Goal: Task Accomplishment & Management: Complete application form

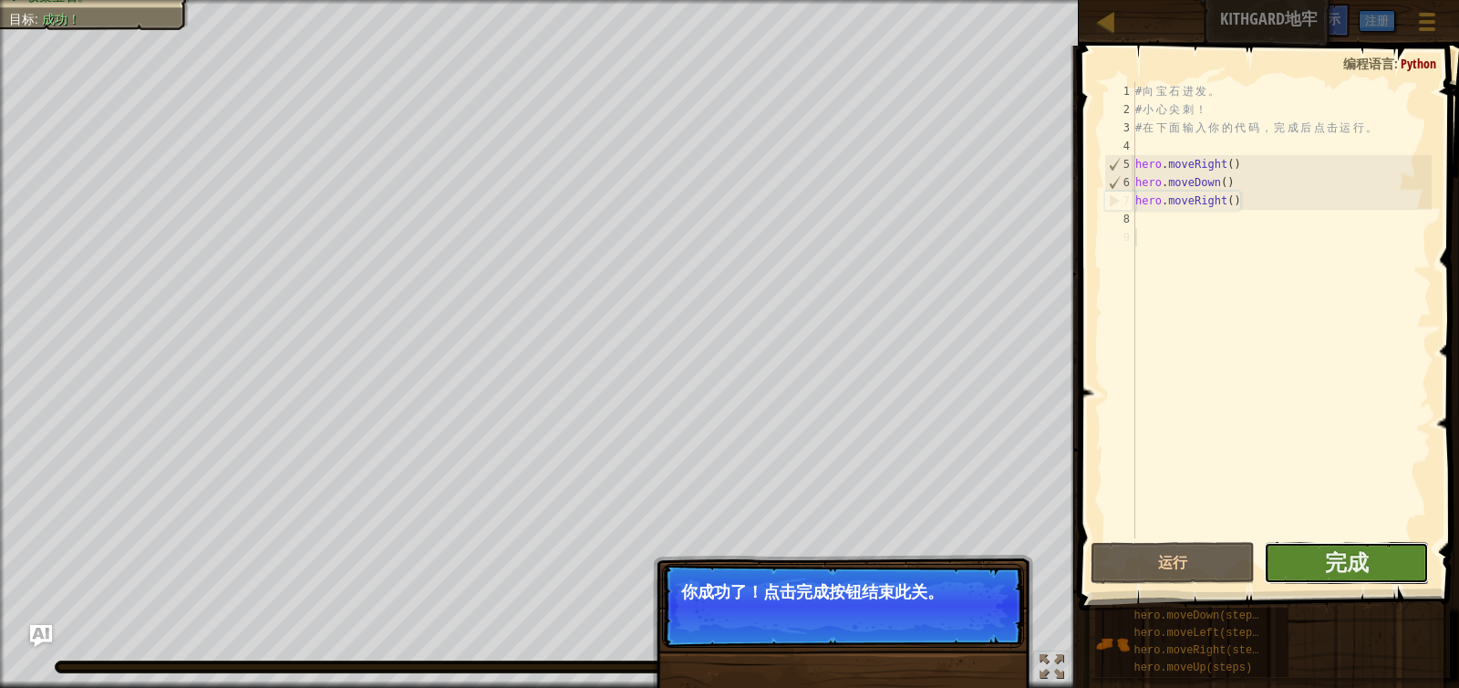
click at [1361, 577] on button "完成" at bounding box center [1346, 563] width 165 height 42
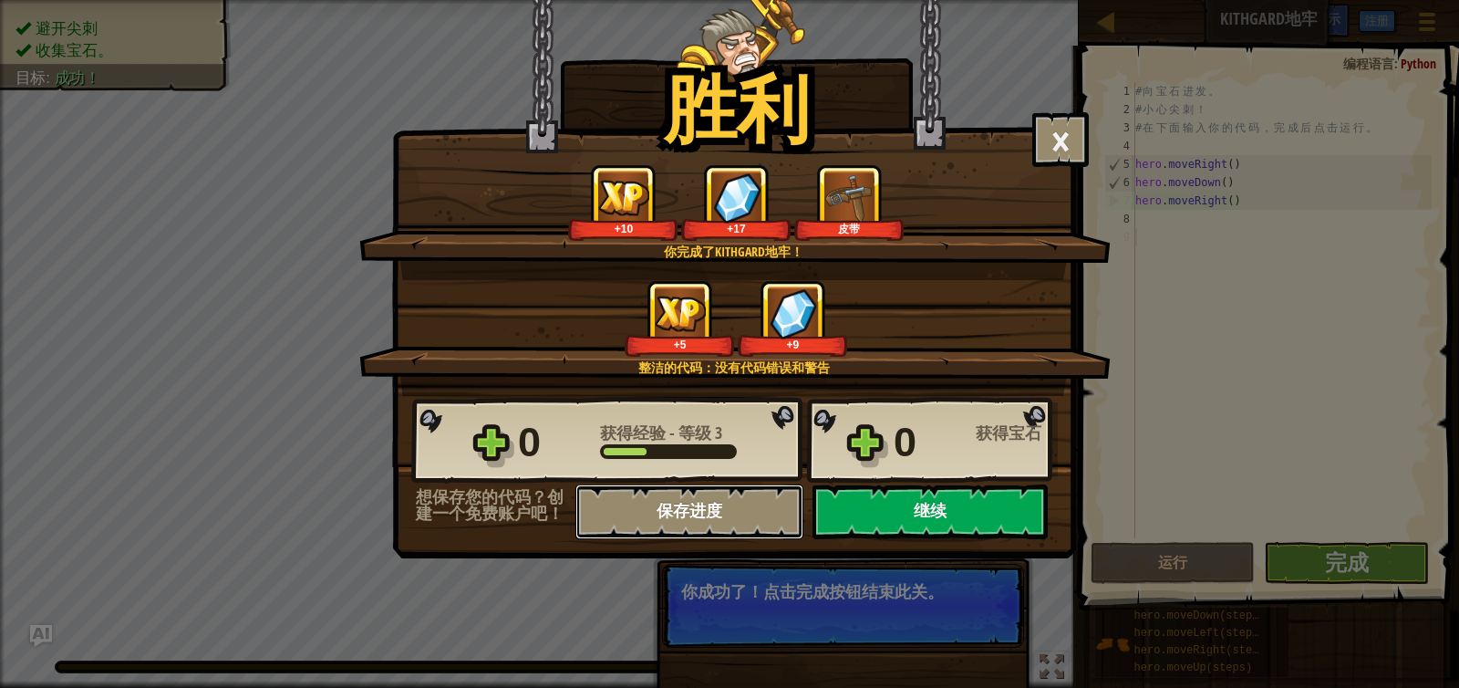
click at [641, 529] on button "保存进度" at bounding box center [690, 511] width 228 height 55
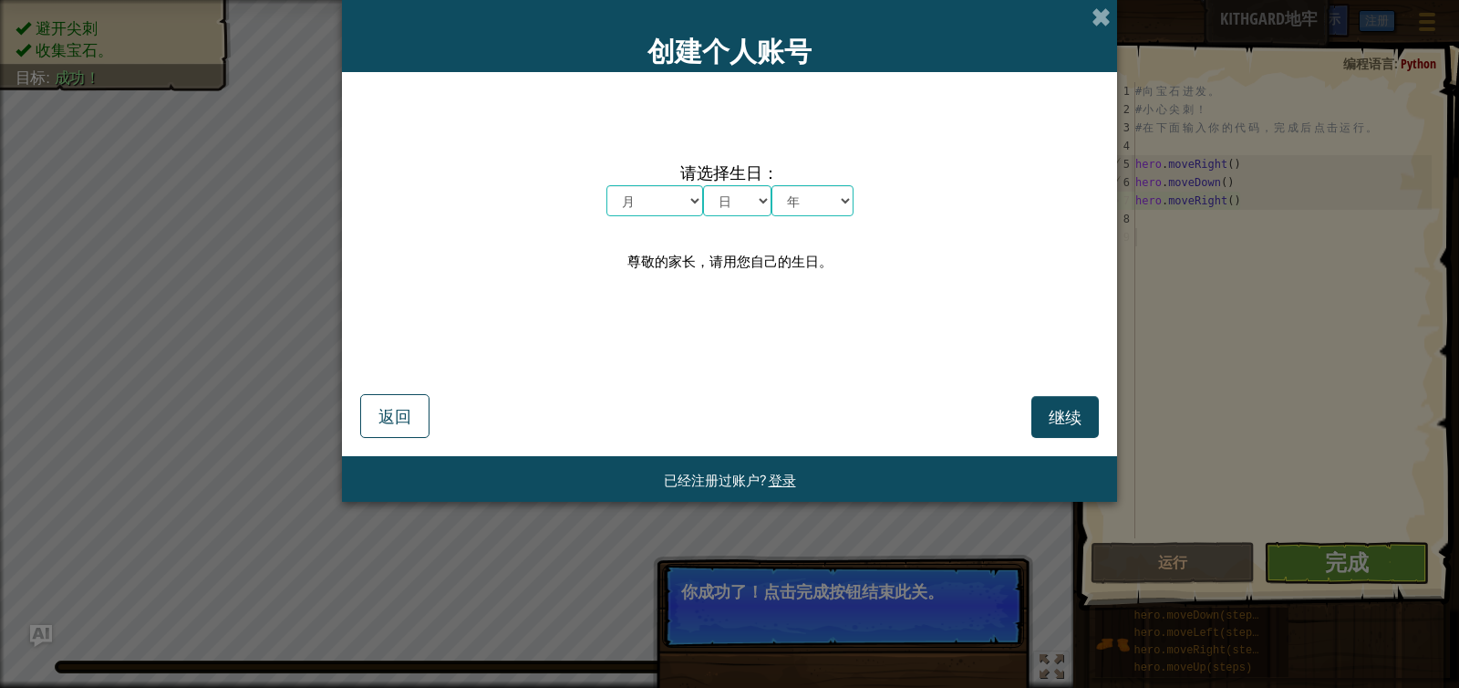
click at [684, 198] on select "月 一月 二月 三月 四月 五月 六月 七月 八月 九月 十月 十一月 十二月" at bounding box center [655, 200] width 97 height 31
select select "3"
click at [607, 185] on select "月 一月 二月 三月 四月 五月 六月 七月 八月 九月 十月 十一月 十二月" at bounding box center [655, 200] width 97 height 31
click at [722, 198] on select "日 1 2 3 4 5 6 7 8 9 10 11 12 13 14 15 16 17 18 19 20 21 22 23 24 25 26 27 28 29…" at bounding box center [737, 200] width 68 height 31
select select "15"
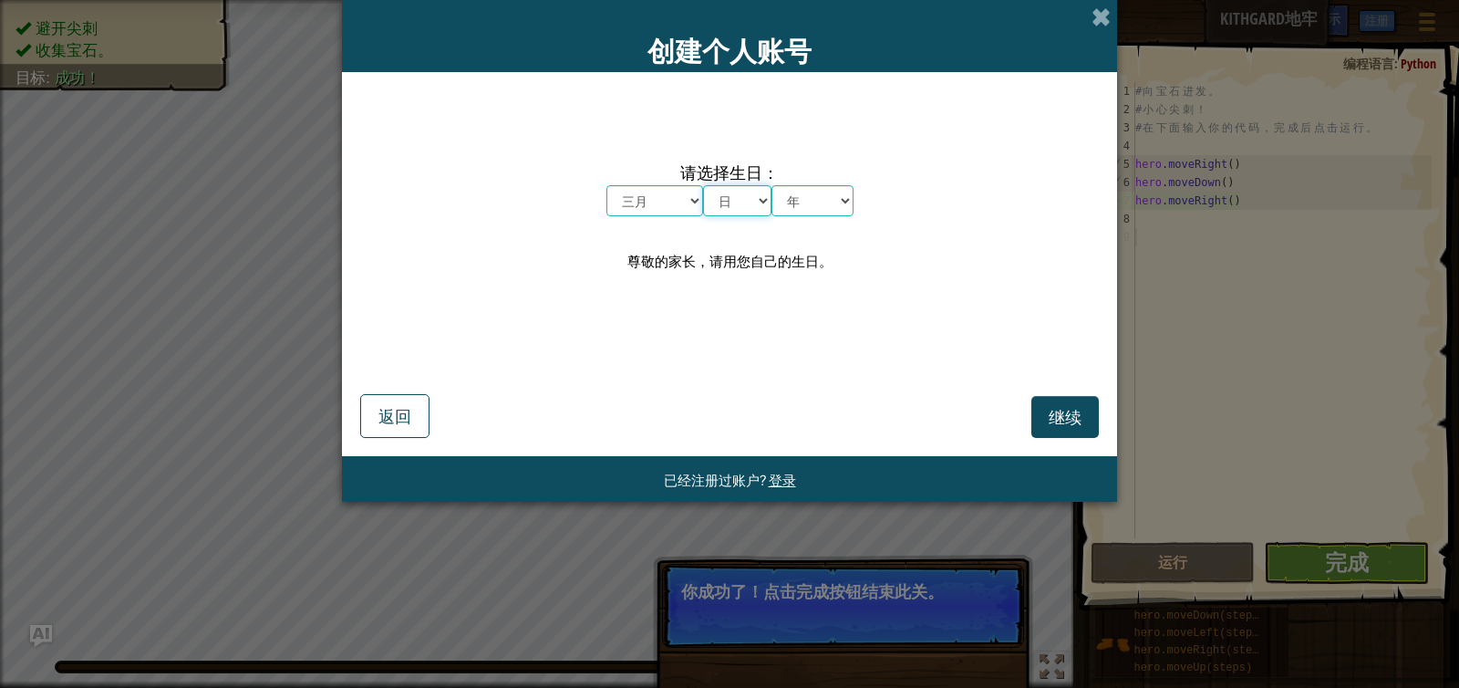
click at [703, 185] on select "日 1 2 3 4 5 6 7 8 9 10 11 12 13 14 15 16 17 18 19 20 21 22 23 24 25 26 27 28 29…" at bounding box center [737, 200] width 68 height 31
click at [814, 206] on select "年 2025 2024 2023 2022 2021 2020 2019 2018 2017 2016 2015 2014 2013 2012 2011 20…" at bounding box center [813, 200] width 82 height 31
select select "1982"
click at [772, 185] on select "年 2025 2024 2023 2022 2021 2020 2019 2018 2017 2016 2015 2014 2013 2012 2011 20…" at bounding box center [813, 200] width 82 height 31
click at [1046, 408] on button "继续" at bounding box center [1065, 417] width 67 height 42
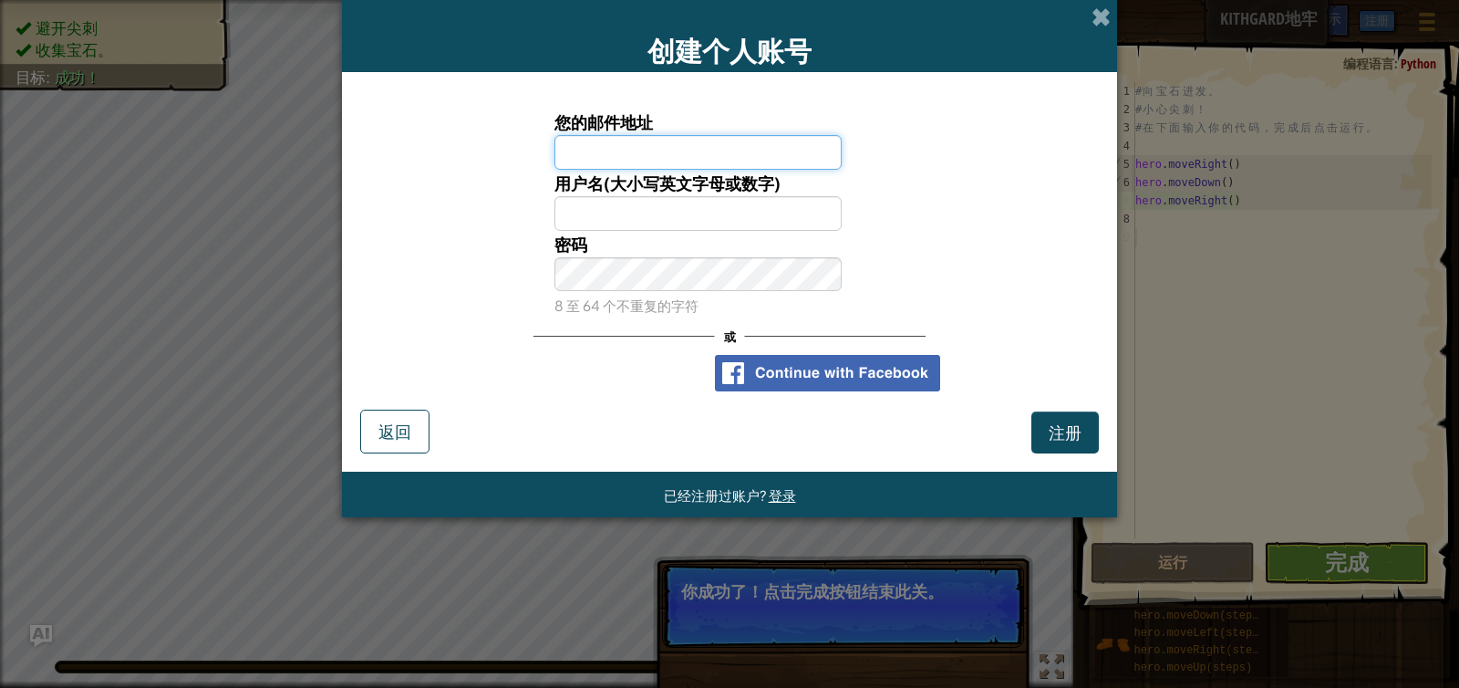
click at [640, 144] on input "您的邮件地址" at bounding box center [699, 152] width 288 height 35
type input "[EMAIL_ADDRESS][DOMAIN_NAME]"
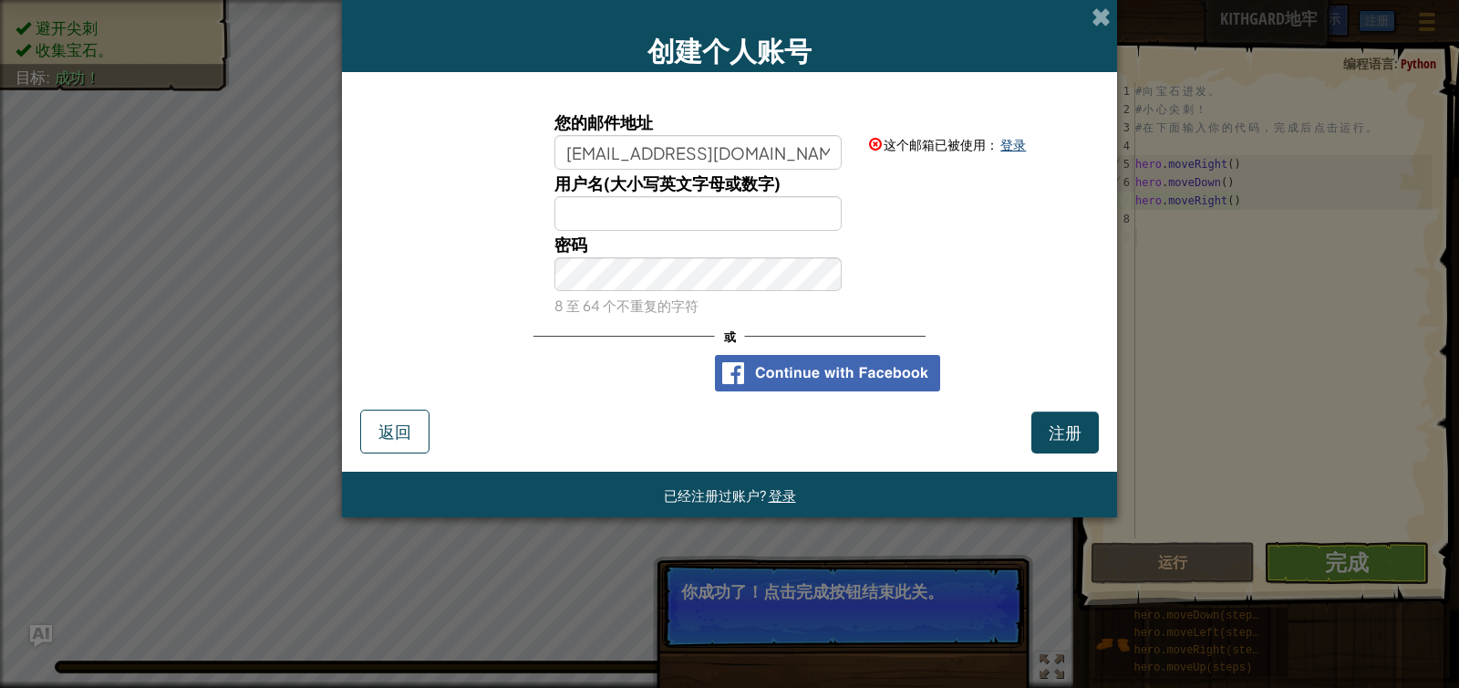
click at [1021, 150] on link "登录" at bounding box center [1014, 144] width 26 height 16
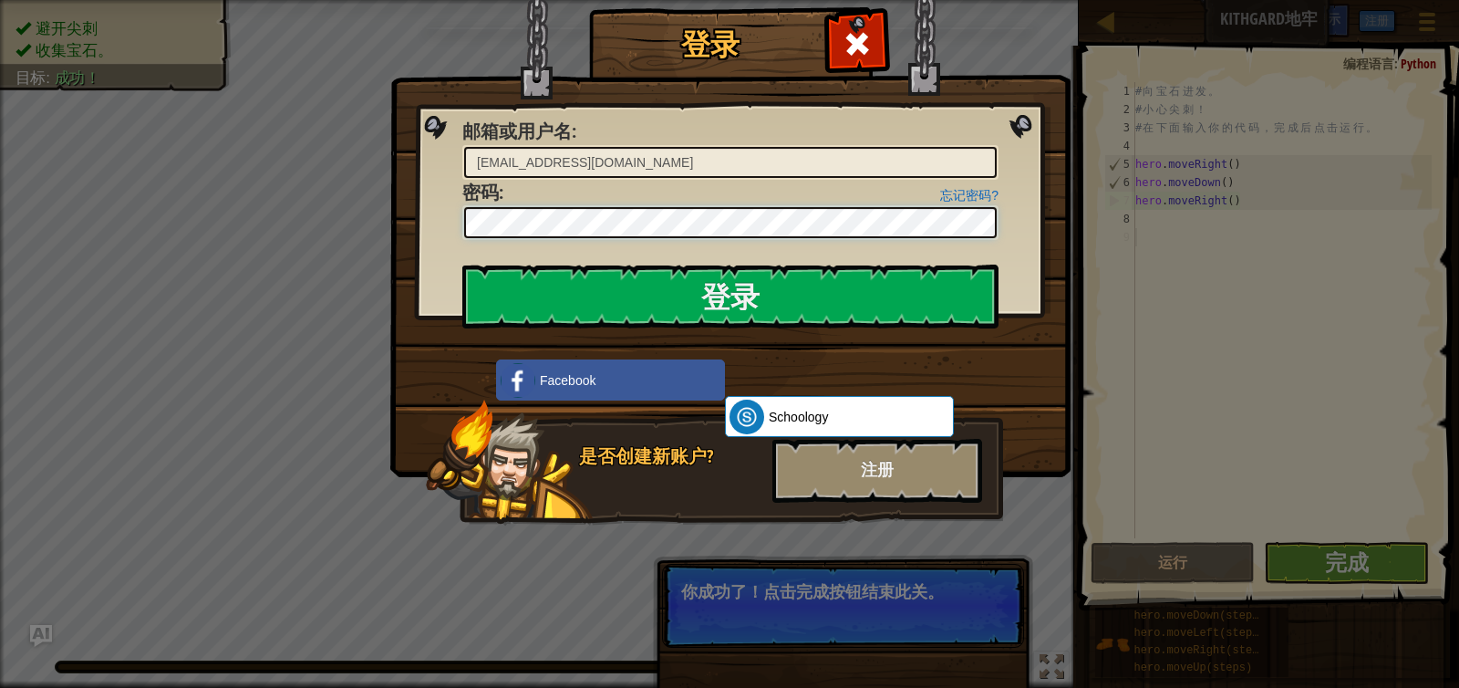
click at [462, 265] on input "登录" at bounding box center [730, 297] width 536 height 64
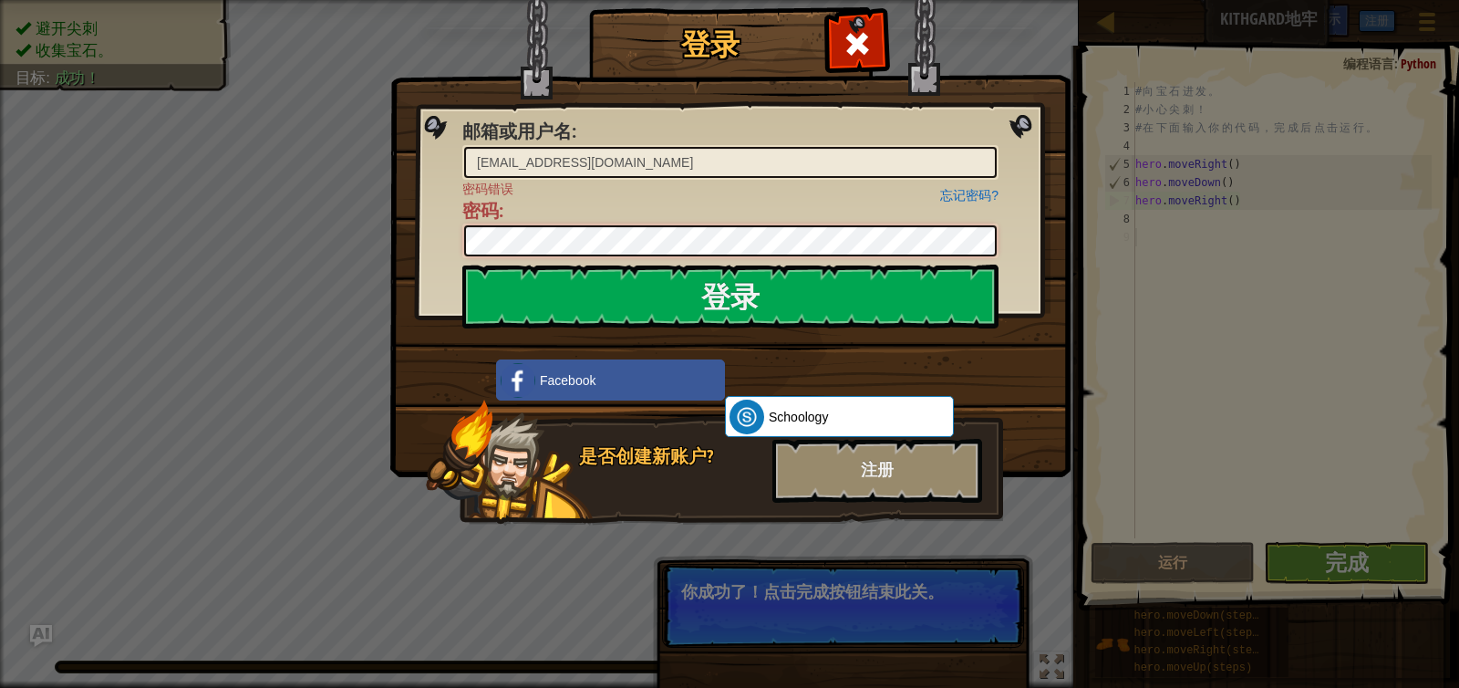
click at [462, 265] on input "登录" at bounding box center [730, 297] width 536 height 64
click at [959, 197] on link "忘记密码?" at bounding box center [969, 195] width 58 height 15
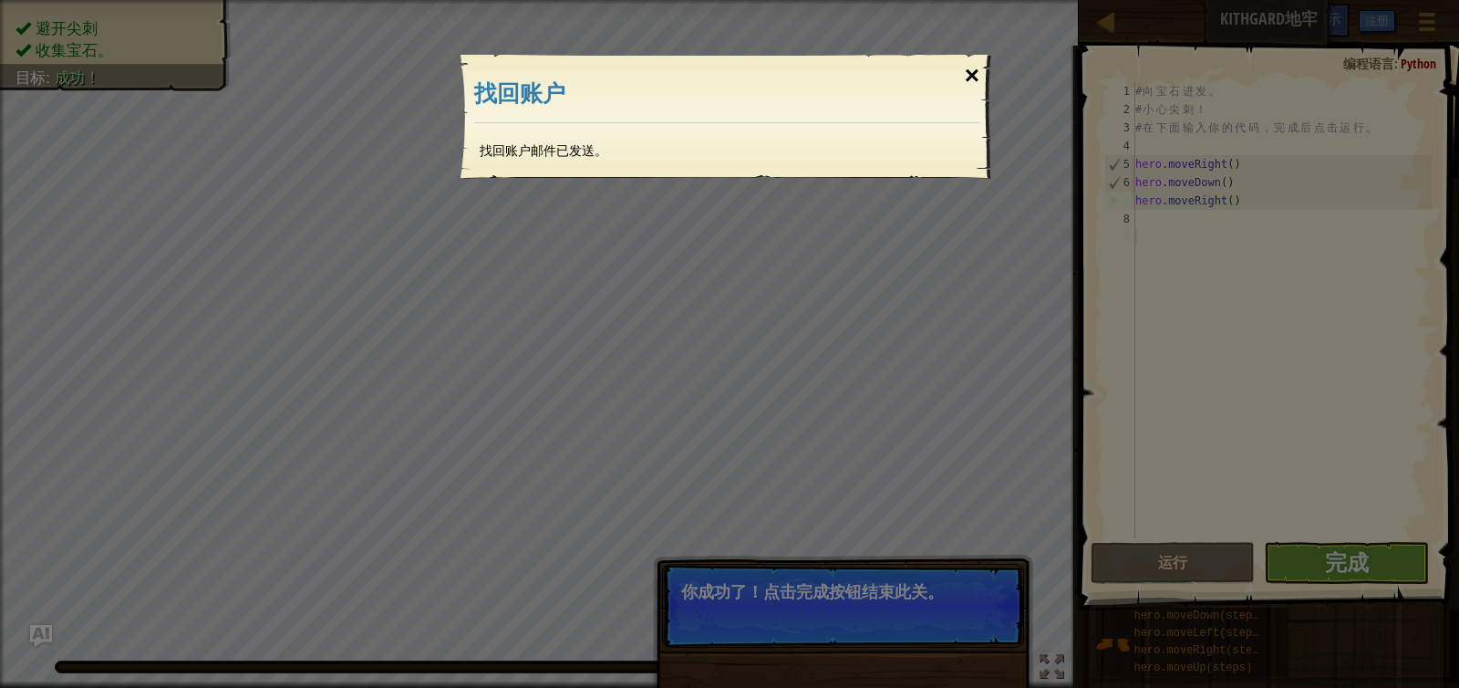
click at [965, 78] on div "×" at bounding box center [972, 75] width 42 height 53
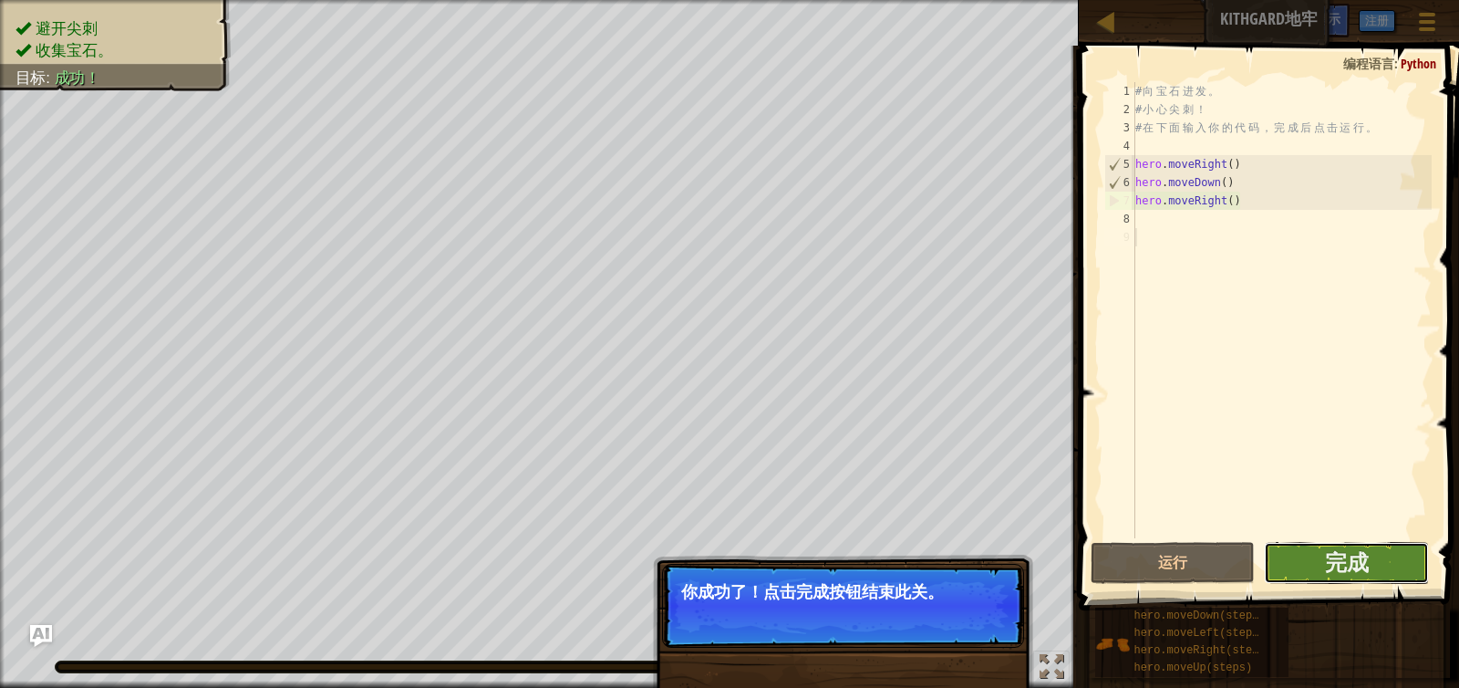
click at [1320, 555] on button "完成" at bounding box center [1346, 563] width 165 height 42
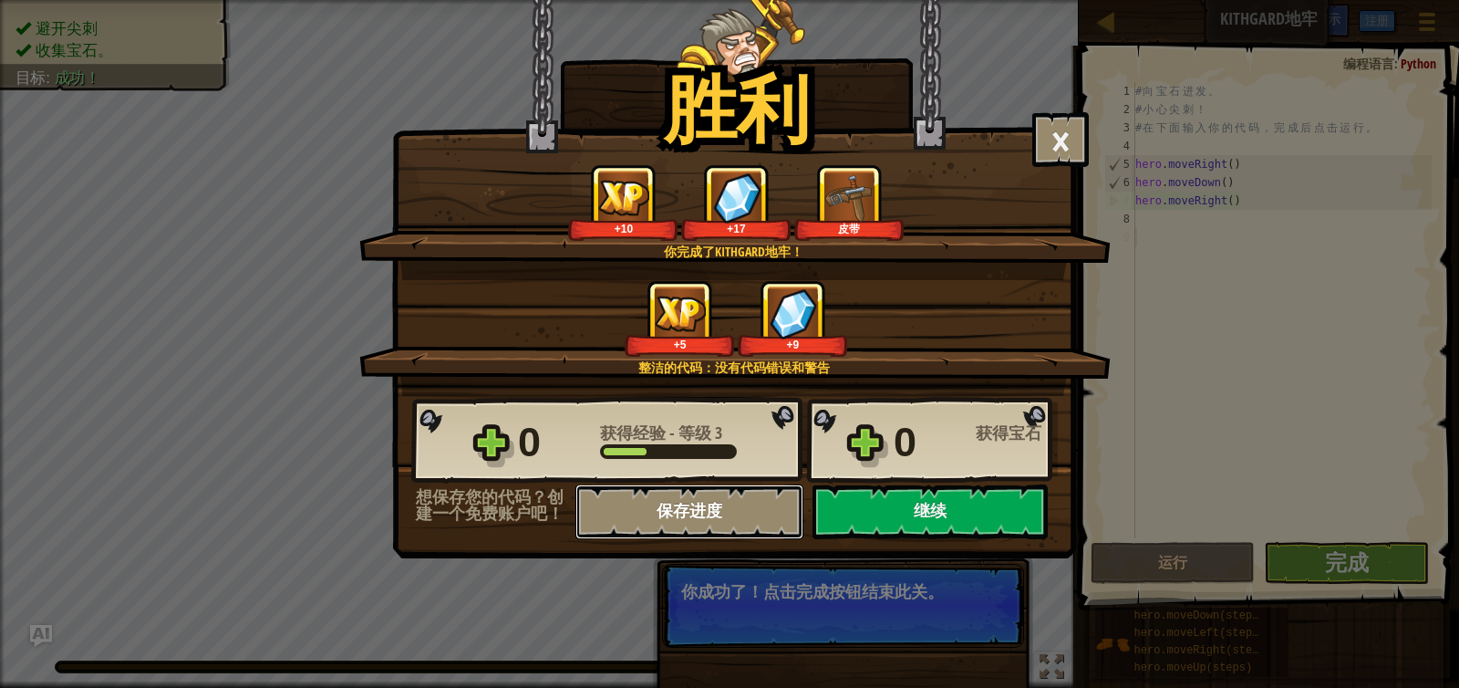
click at [678, 511] on button "保存进度" at bounding box center [690, 511] width 228 height 55
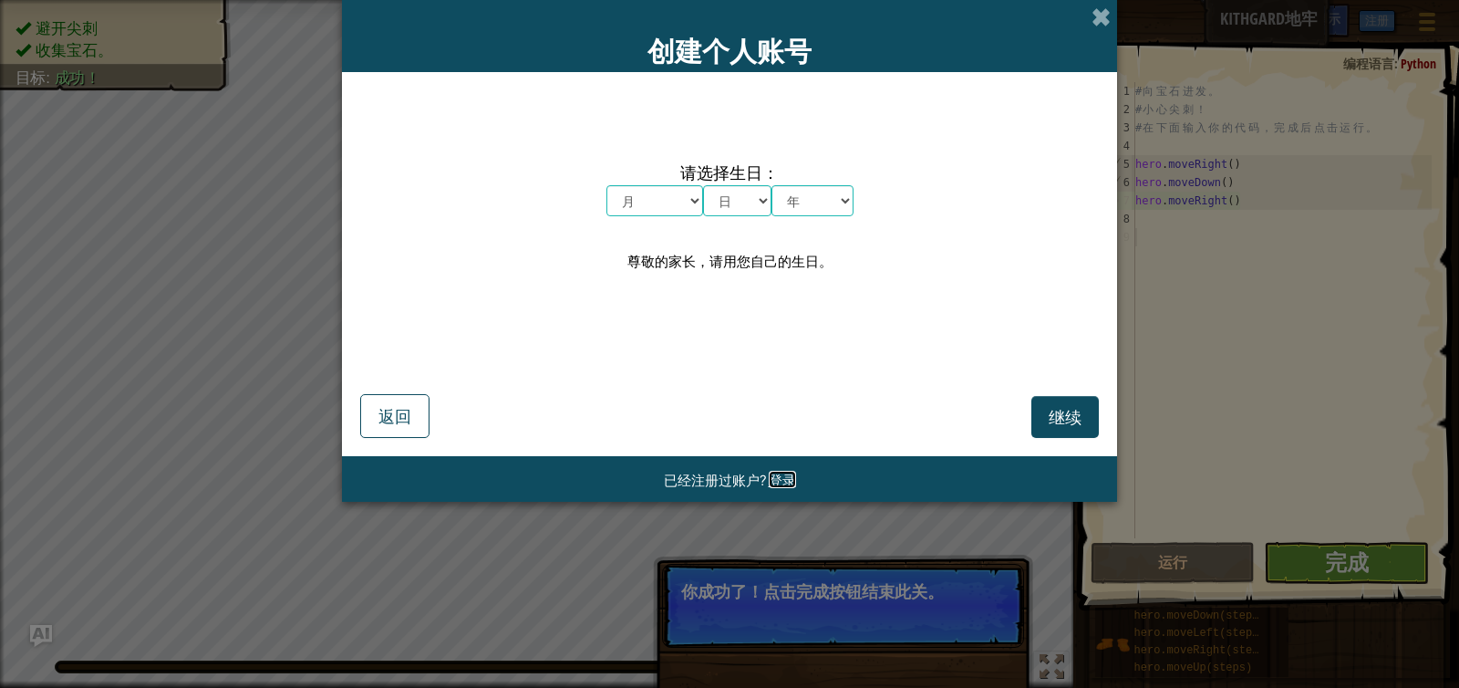
click at [789, 483] on span "登录" at bounding box center [782, 479] width 27 height 17
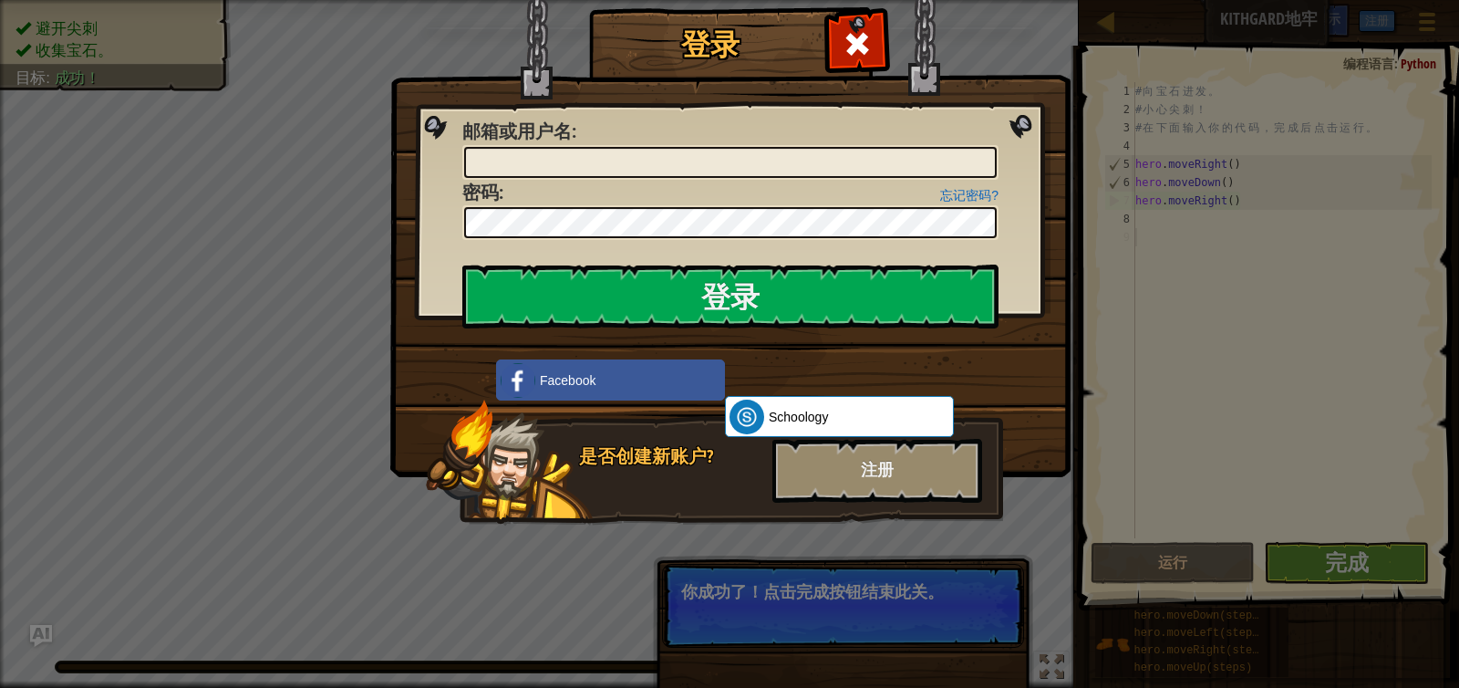
type input "[EMAIL_ADDRESS][DOMAIN_NAME]"
